Goal: Task Accomplishment & Management: Manage account settings

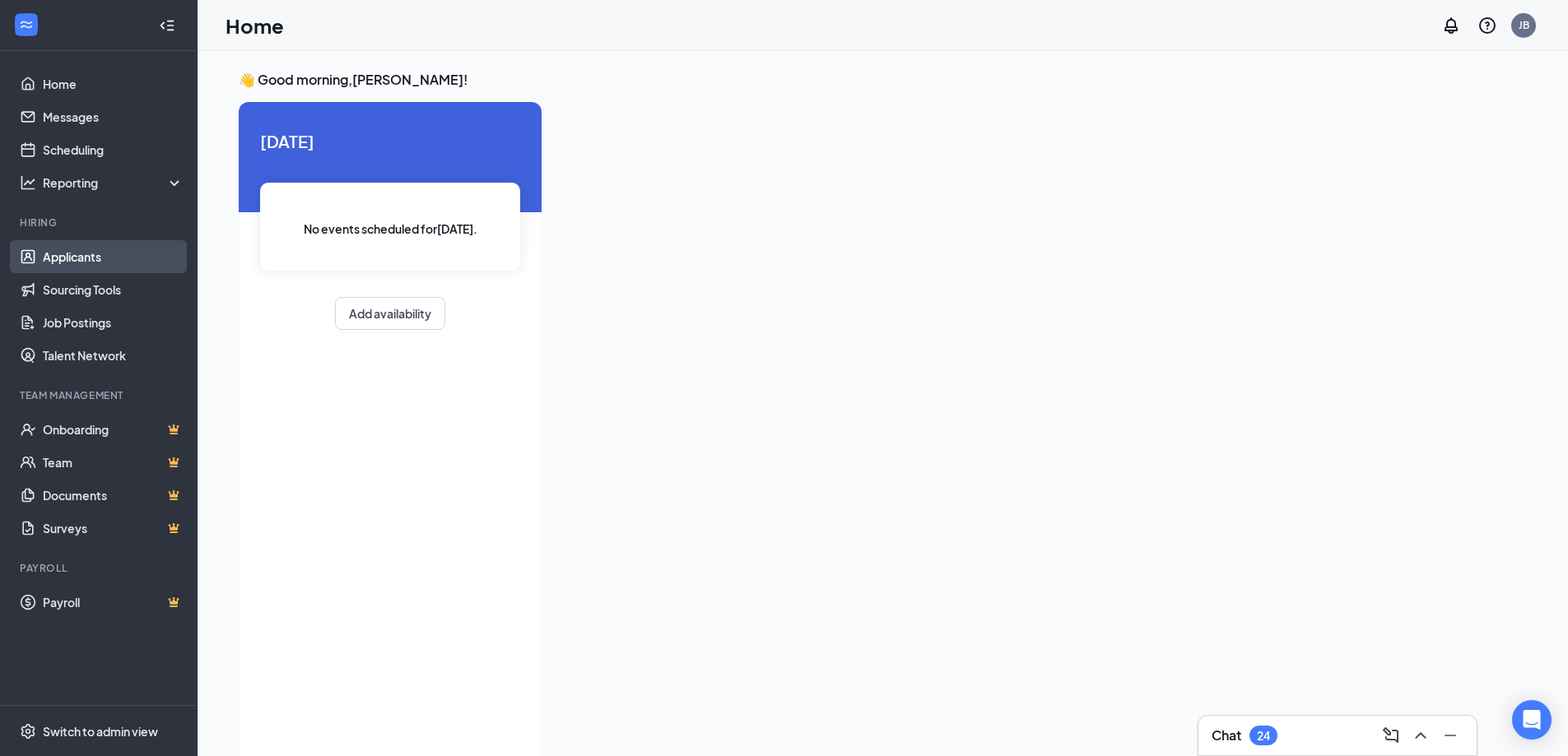
click at [74, 265] on link "Applicants" at bounding box center [113, 256] width 141 height 33
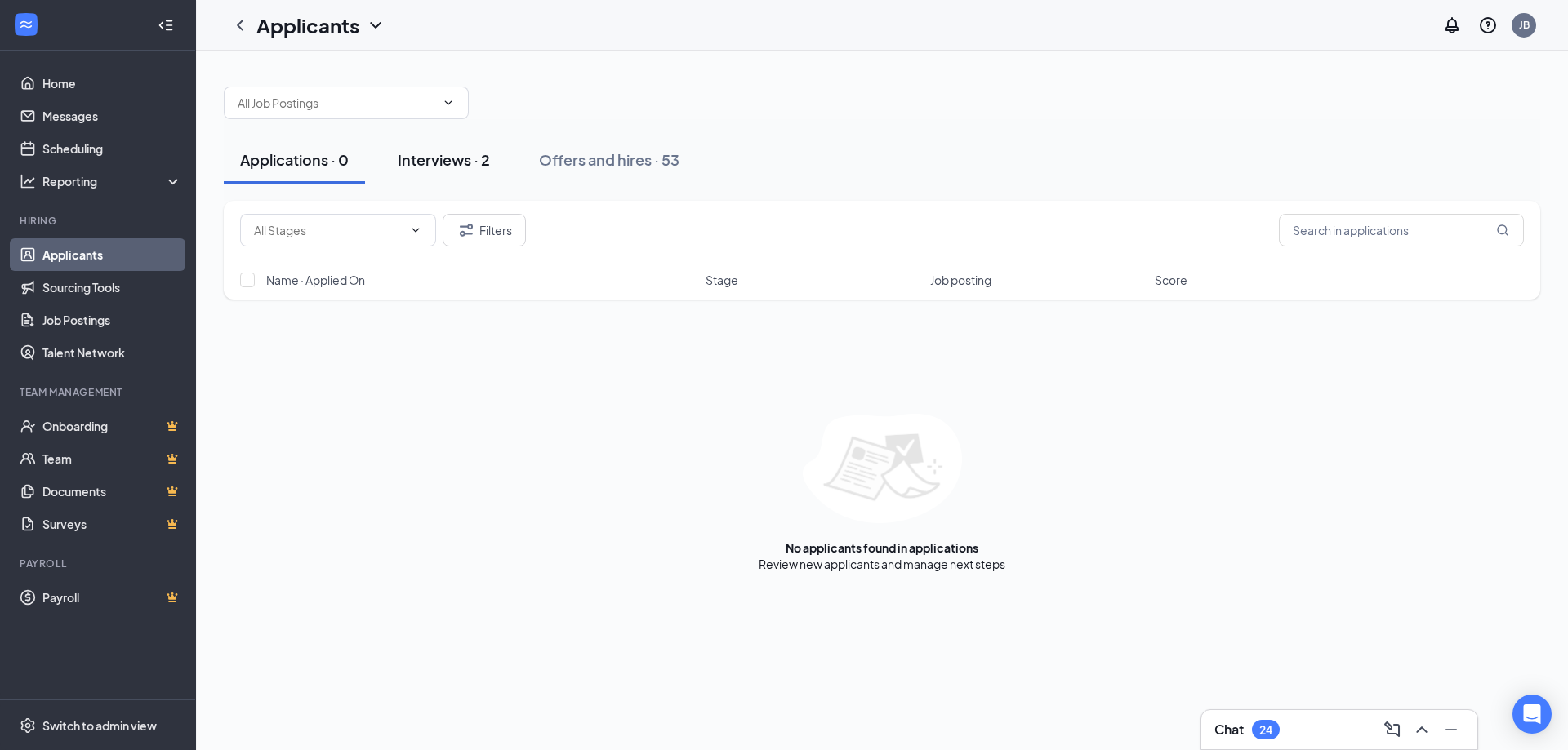
click at [454, 169] on div "Interviews · 2" at bounding box center [444, 159] width 93 height 20
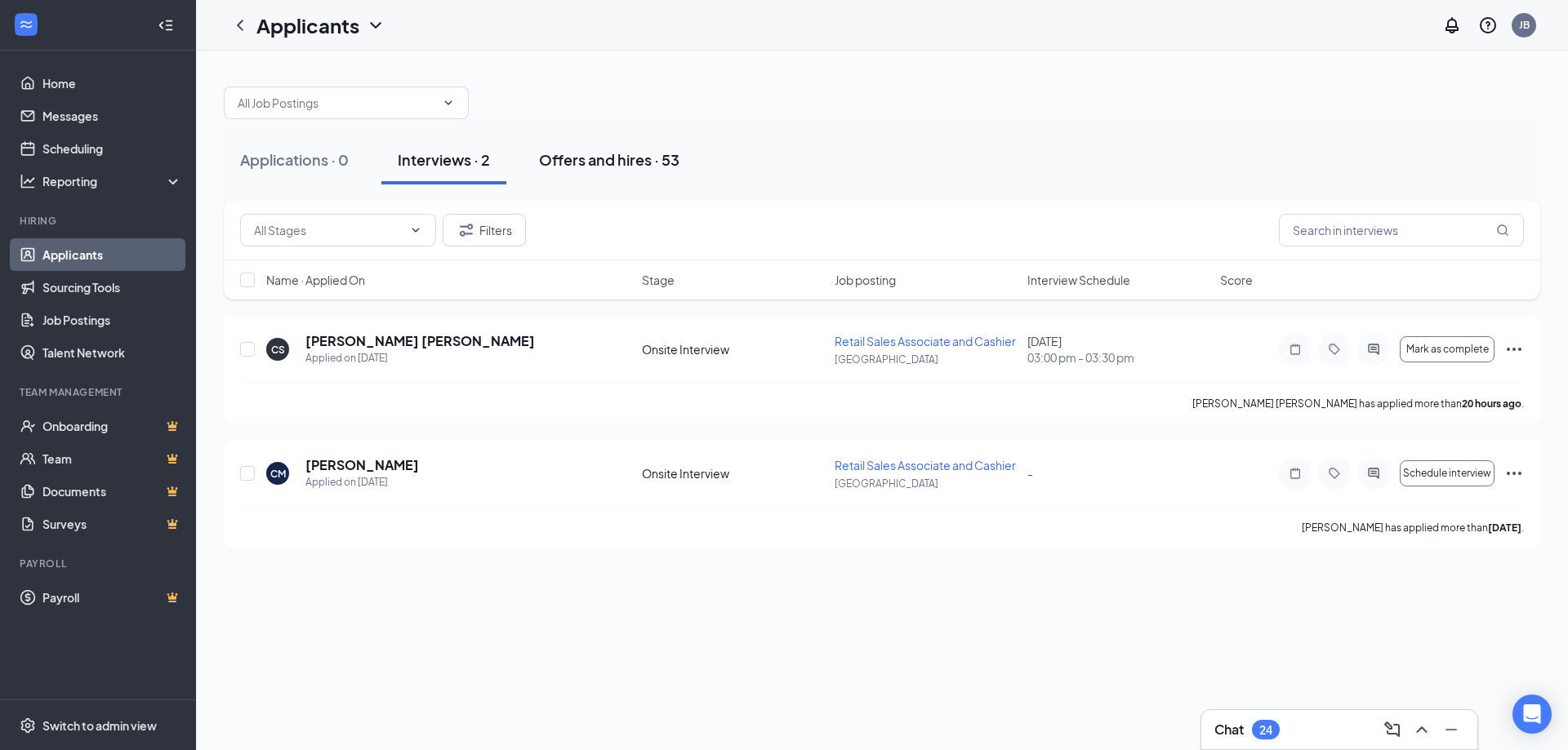
click at [645, 163] on div "Offers and hires · 53" at bounding box center [610, 159] width 141 height 20
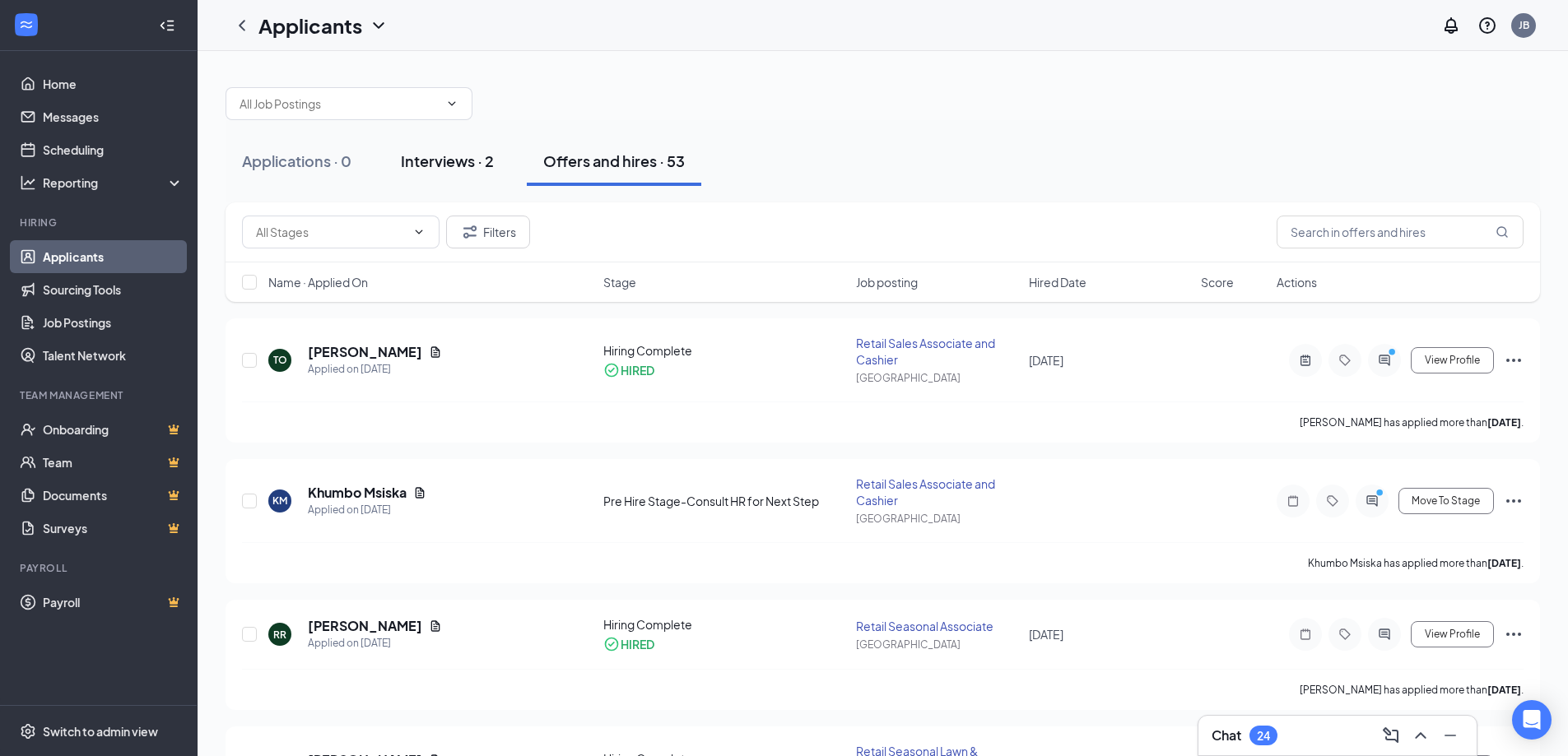
click at [473, 161] on div "Interviews · 2" at bounding box center [448, 161] width 93 height 21
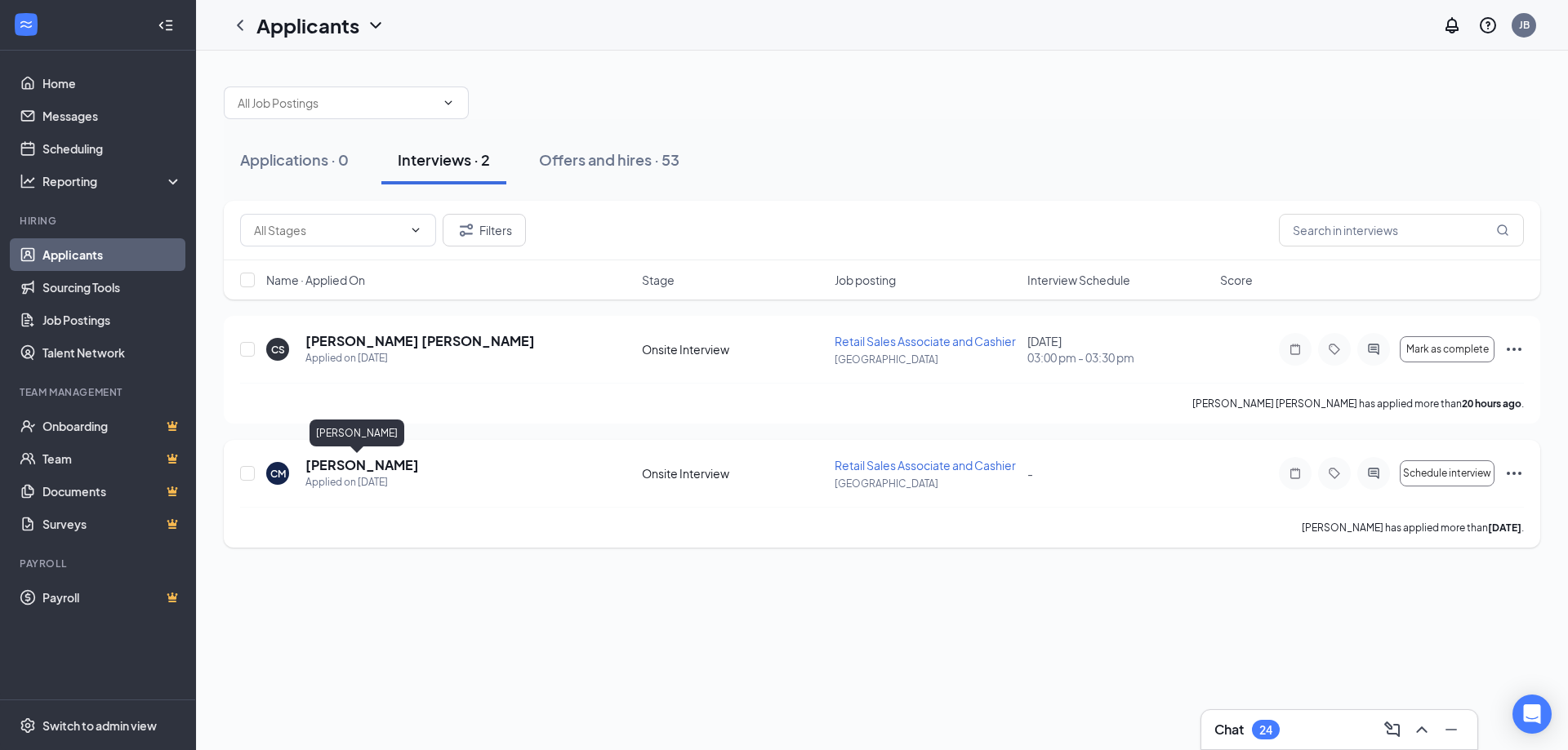
click at [330, 464] on h5 "[PERSON_NAME]" at bounding box center [362, 465] width 114 height 18
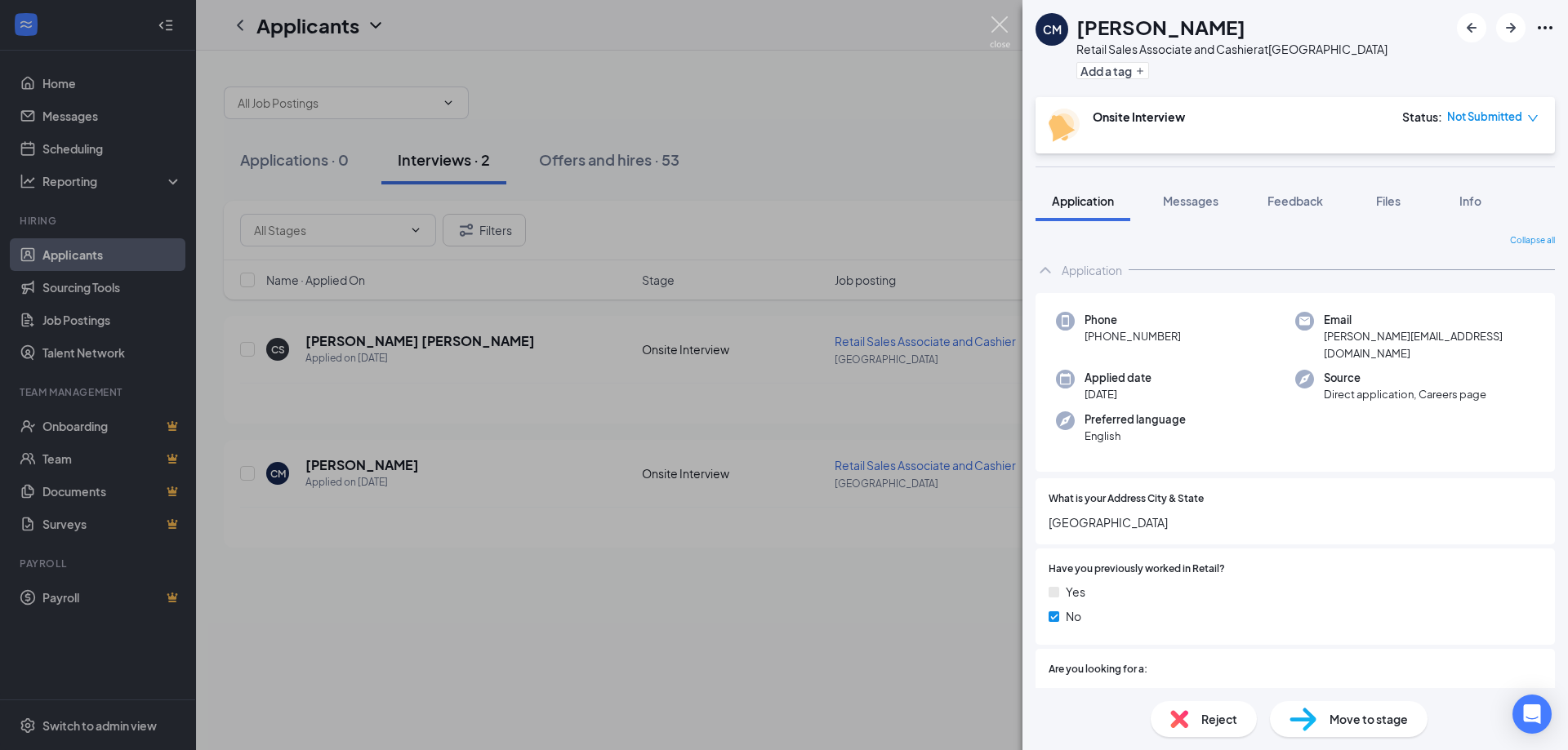
click at [998, 24] on img at bounding box center [999, 32] width 20 height 32
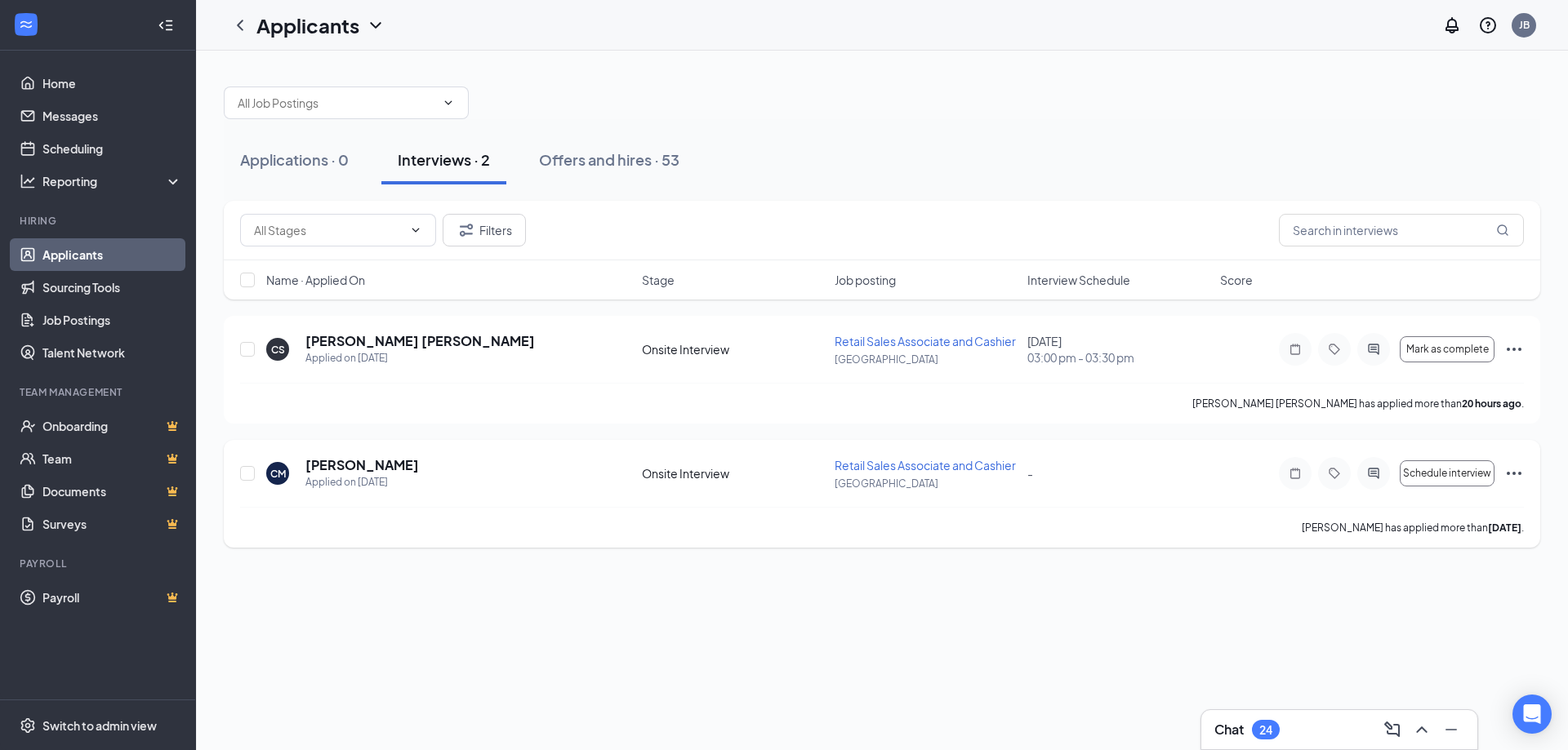
click at [1511, 474] on icon "Ellipses" at bounding box center [1514, 473] width 20 height 20
click at [1149, 123] on div "Applications · 0 Interviews · 2 Offers and hires · 53" at bounding box center [881, 160] width 1316 height 82
click at [352, 467] on h5 "[PERSON_NAME]" at bounding box center [362, 465] width 114 height 18
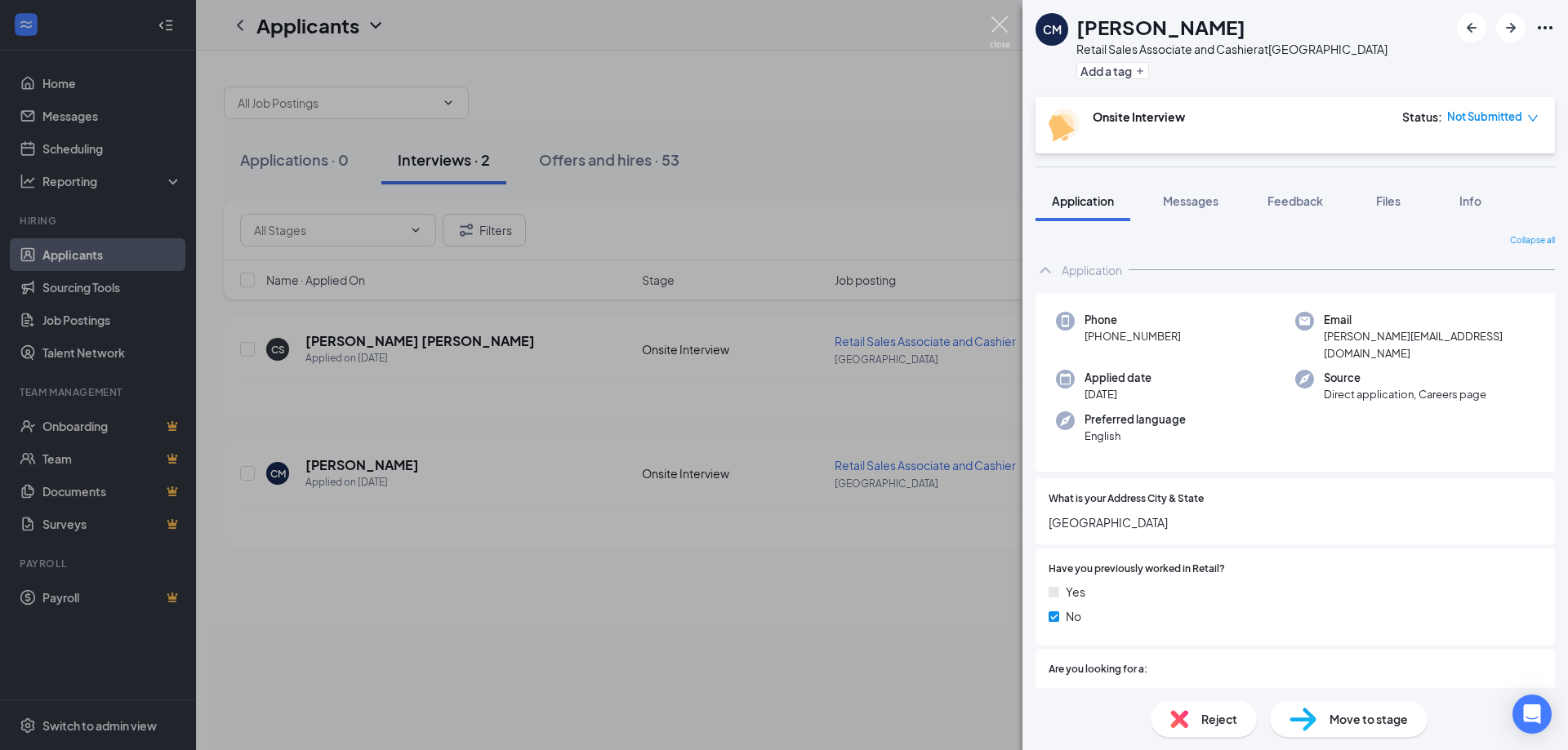
click at [1001, 27] on img at bounding box center [999, 32] width 20 height 32
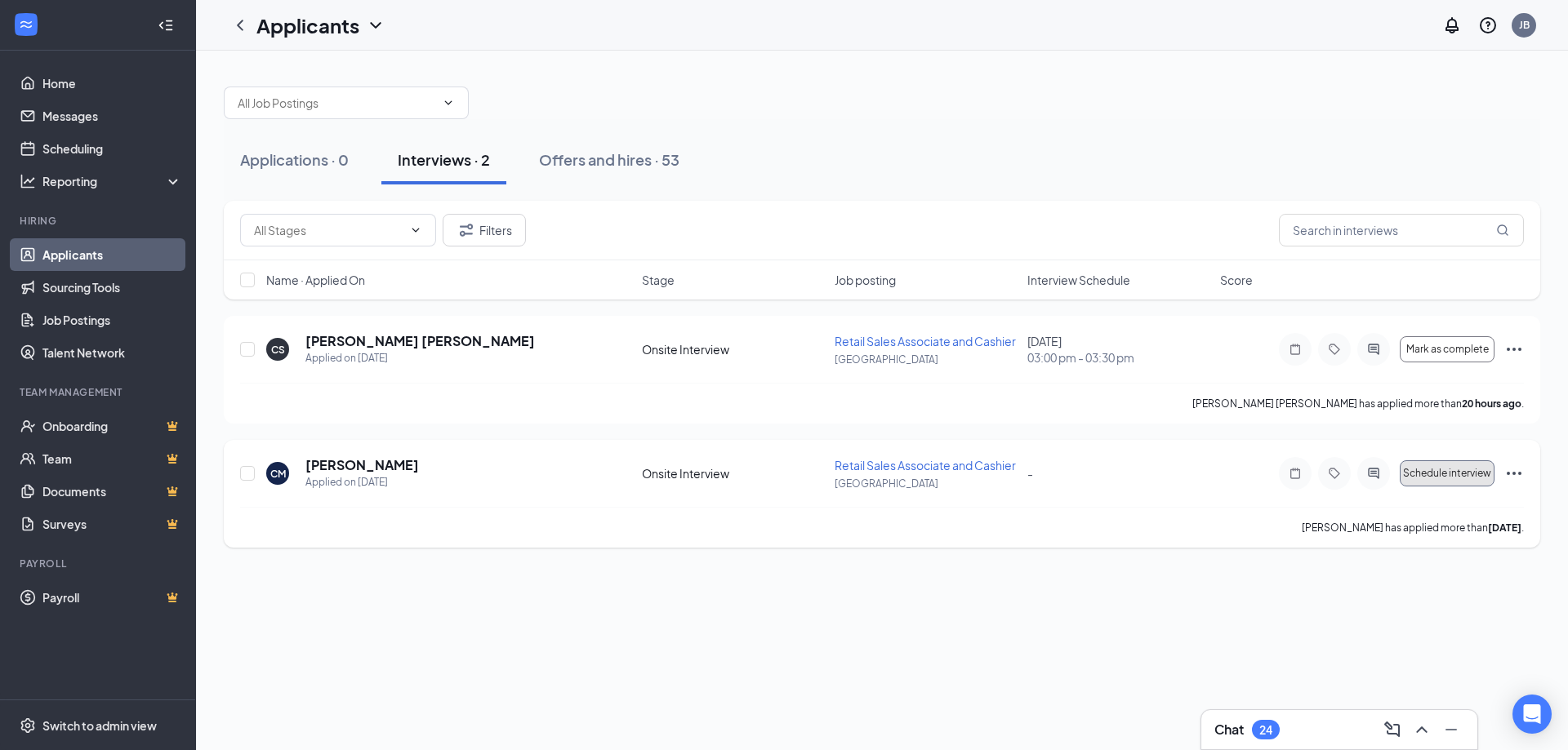
click at [1472, 472] on span "Schedule interview" at bounding box center [1447, 473] width 88 height 12
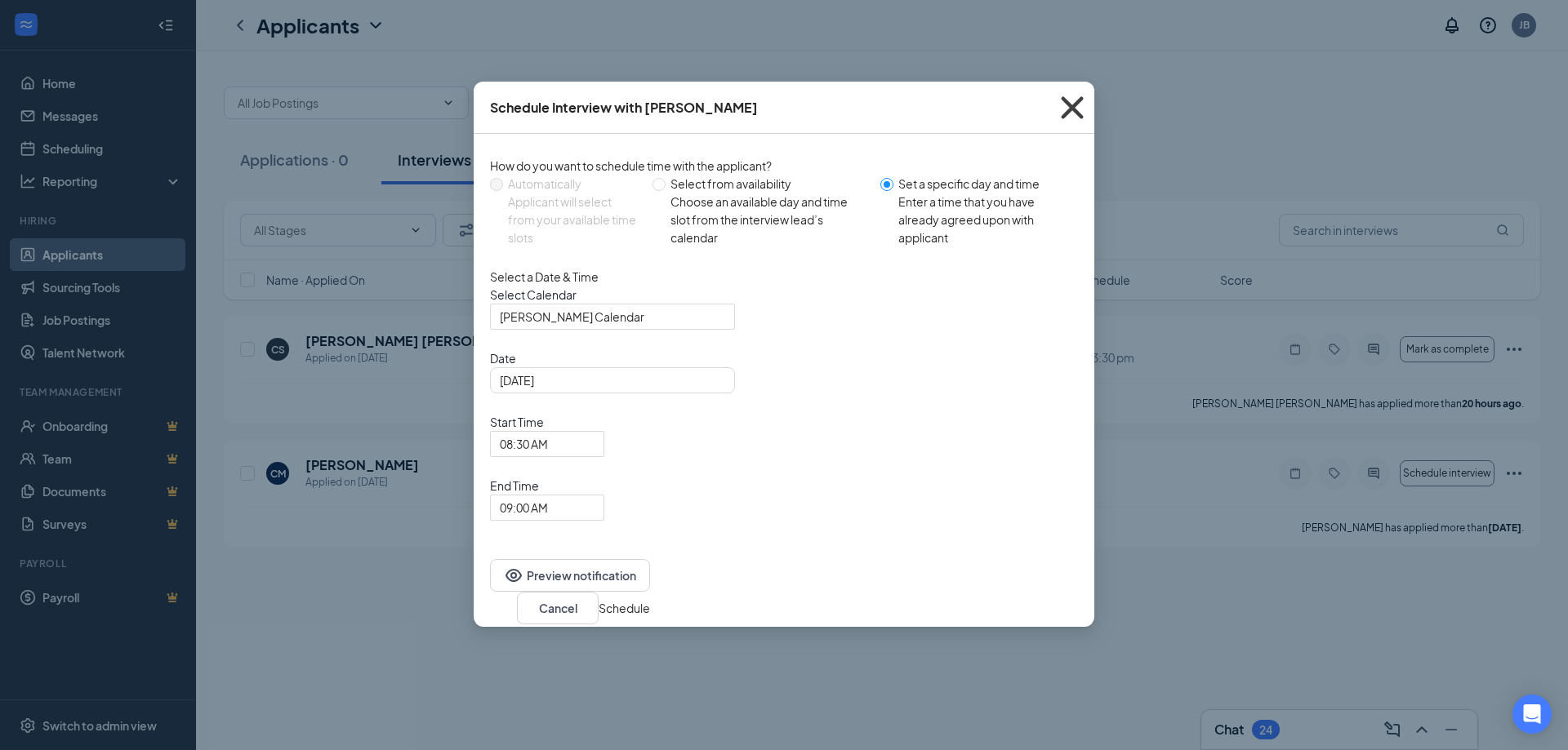
click at [1071, 100] on icon "Cross" at bounding box center [1072, 108] width 44 height 44
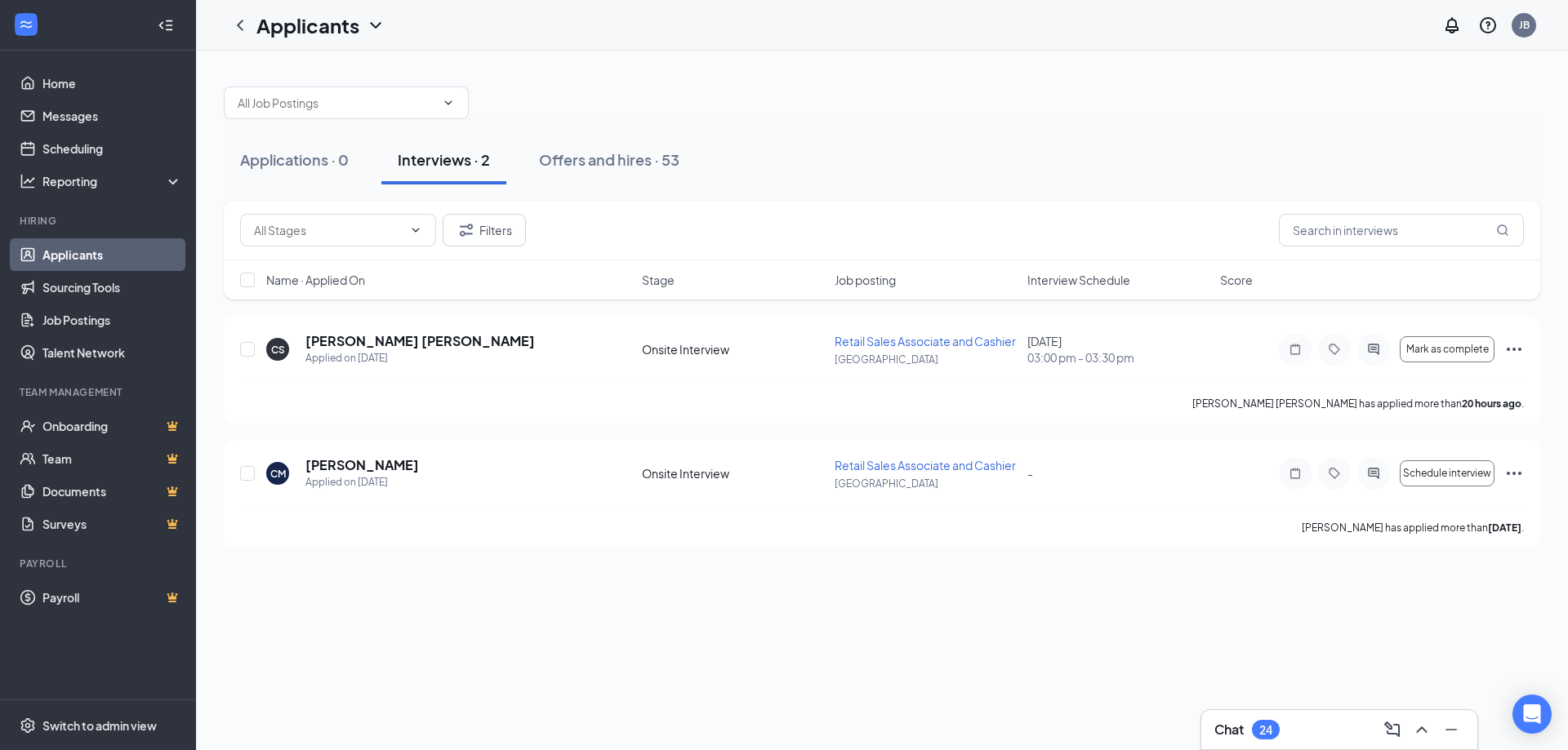
click at [117, 254] on link "Applicants" at bounding box center [112, 254] width 140 height 33
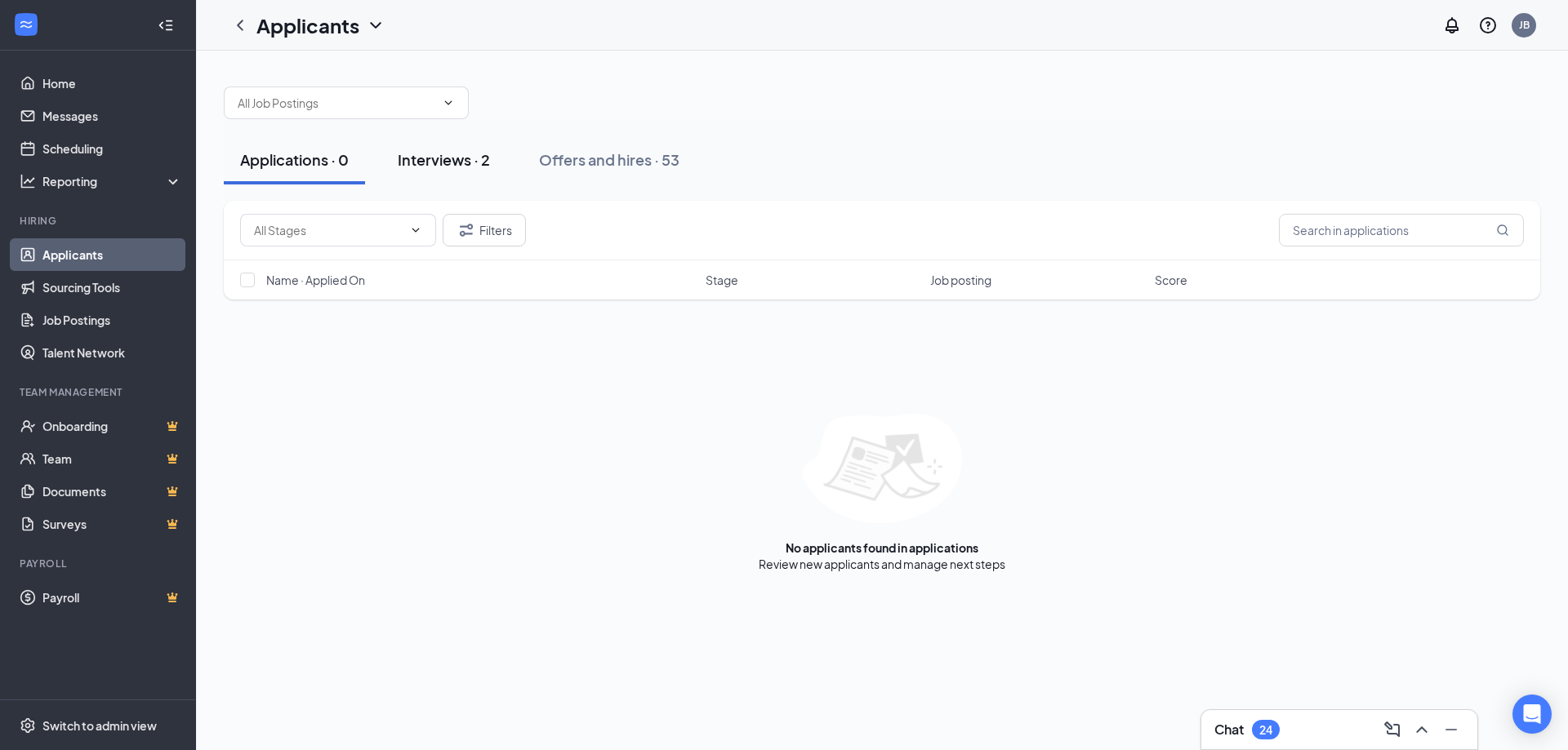
click at [460, 162] on div "Interviews · 2" at bounding box center [444, 159] width 93 height 20
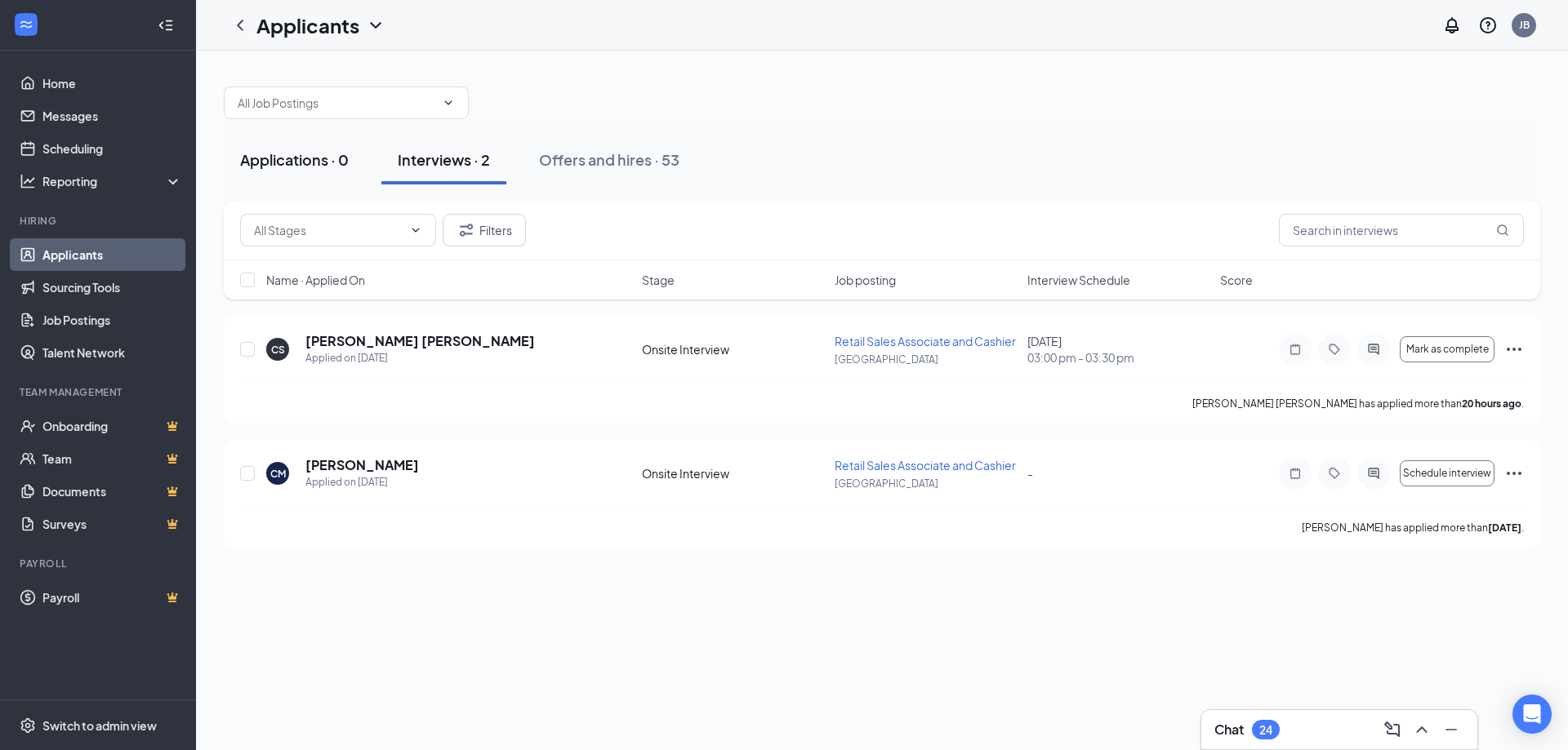
click at [317, 159] on div "Applications · 0" at bounding box center [295, 159] width 109 height 20
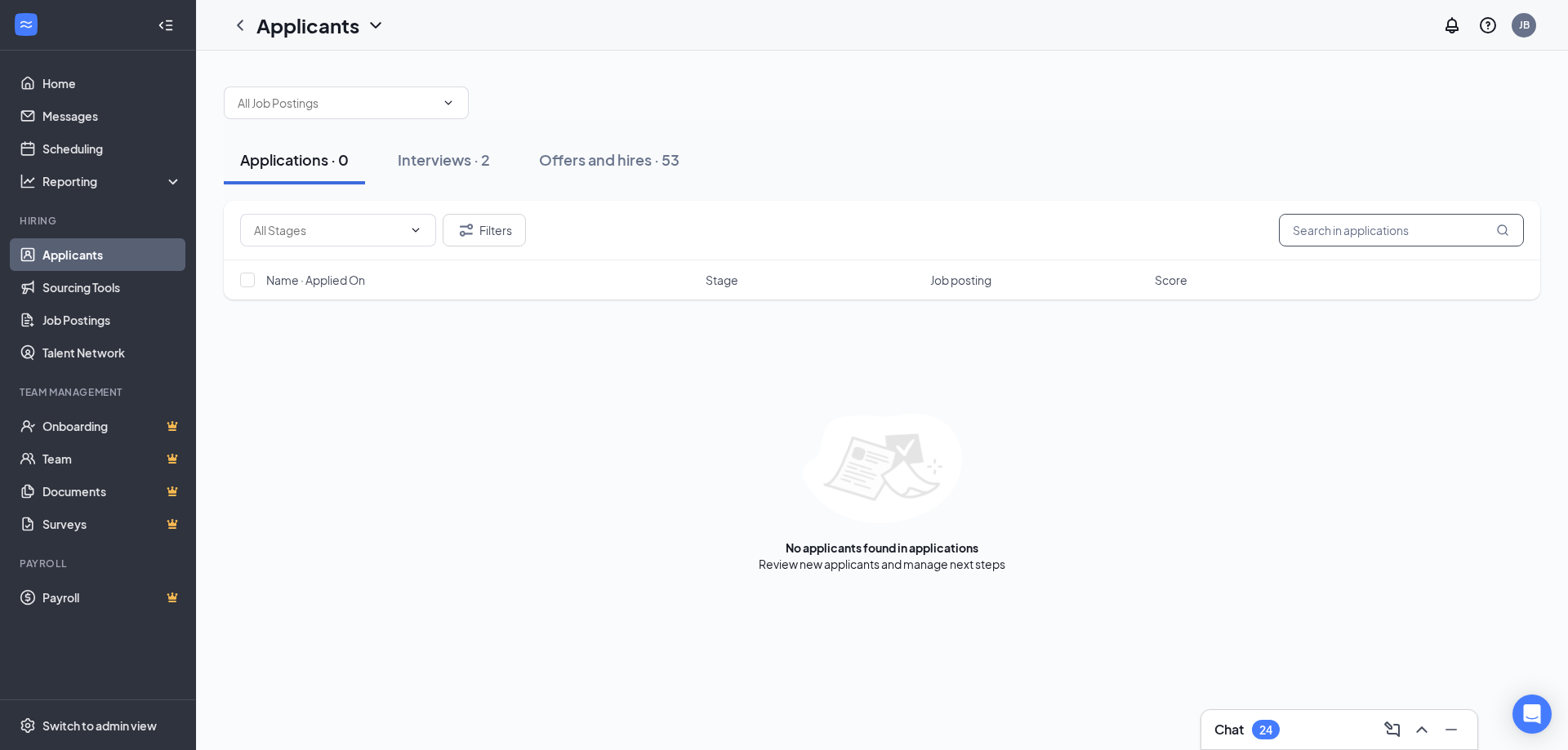
click at [1401, 228] on input "text" at bounding box center [1401, 230] width 245 height 33
paste input "[PERSON_NAME]"
type input "[PERSON_NAME]"
click at [1504, 233] on icon "MagnifyingGlass" at bounding box center [1502, 230] width 11 height 11
click at [477, 160] on div "Interviews · 0 / 2" at bounding box center [478, 159] width 115 height 20
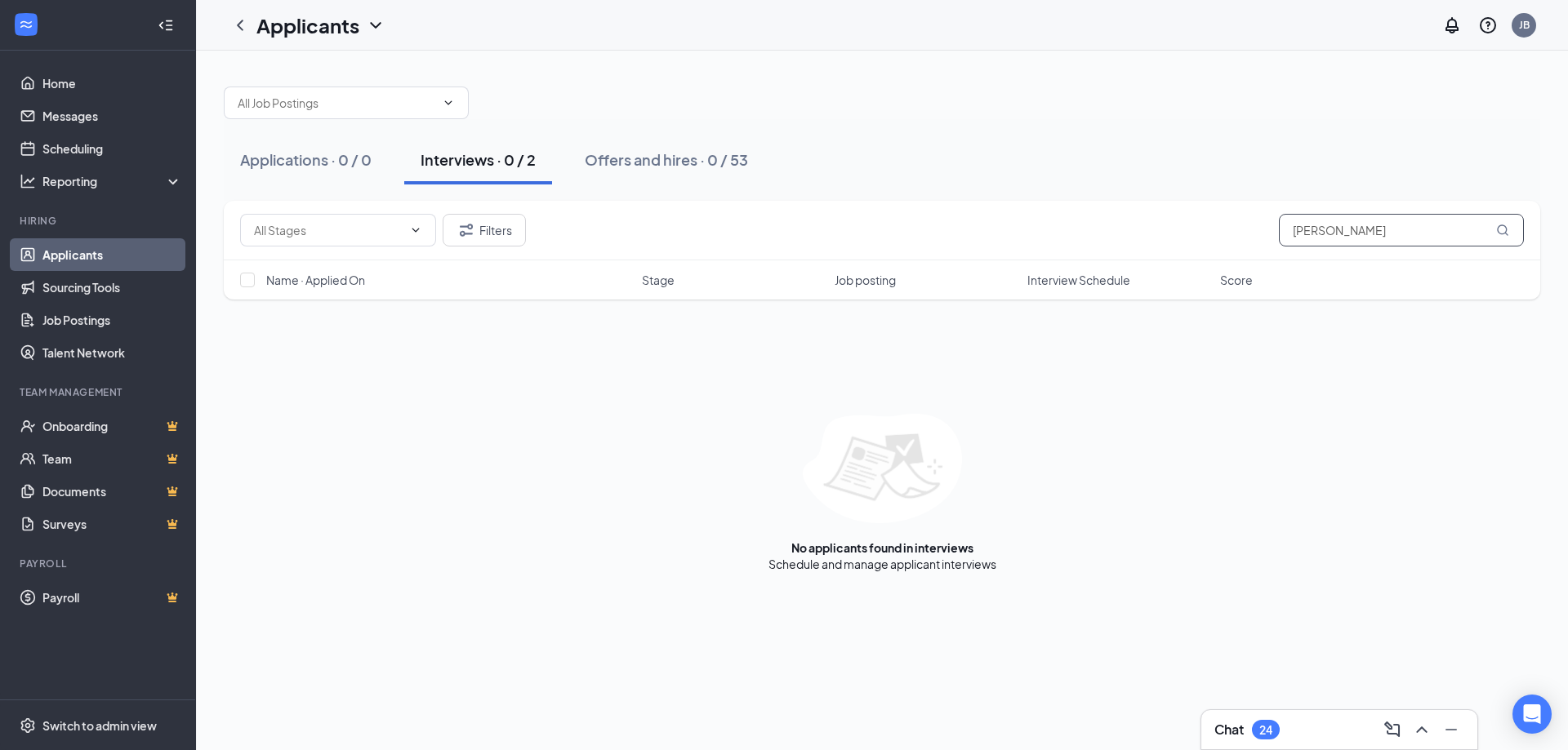
drag, startPoint x: 1383, startPoint y: 224, endPoint x: 1224, endPoint y: 245, distance: 160.4
click at [1246, 251] on div "Filters [PERSON_NAME]" at bounding box center [881, 230] width 1316 height 60
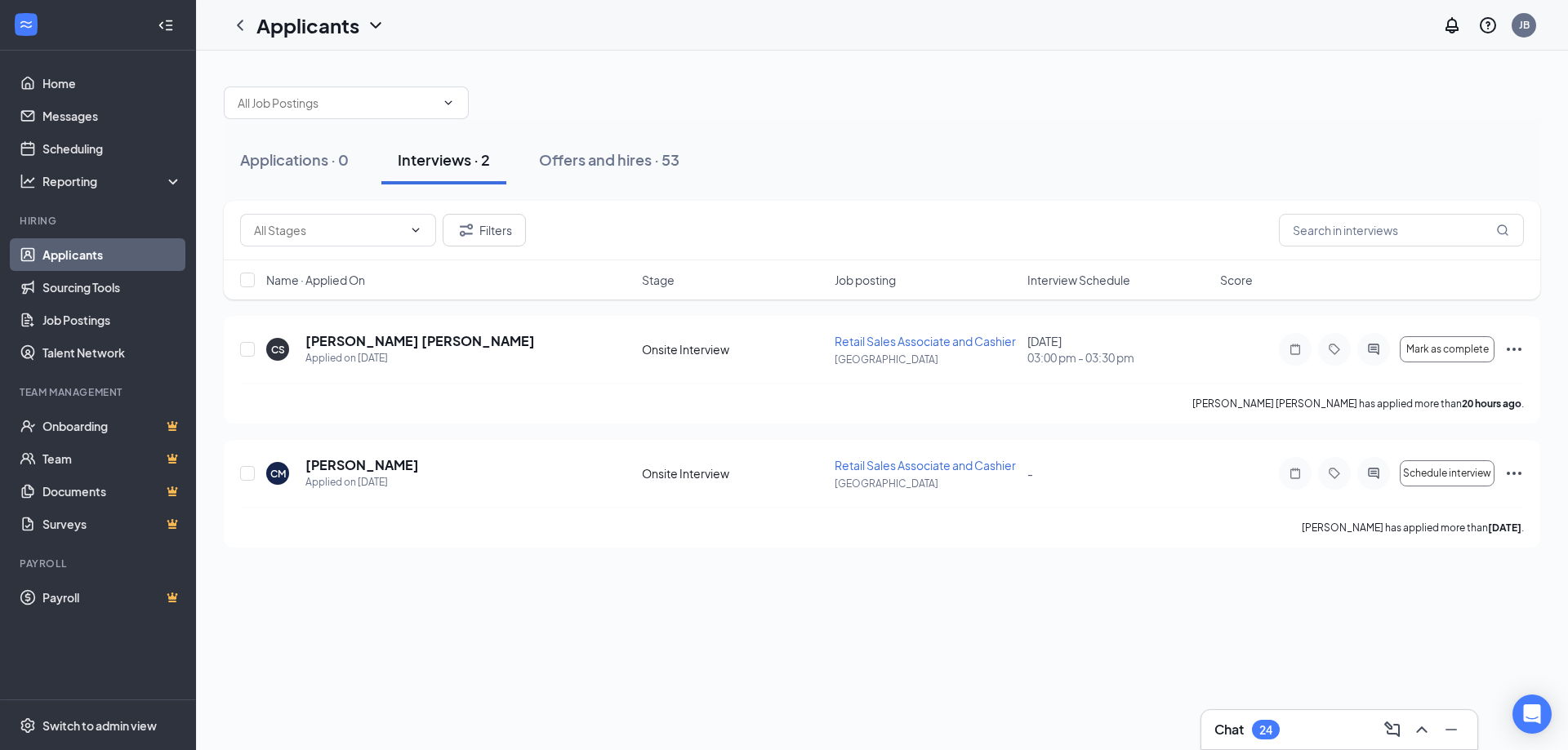
click at [443, 157] on div "Interviews · 2" at bounding box center [444, 159] width 93 height 20
